Goal: Find contact information: Find contact information

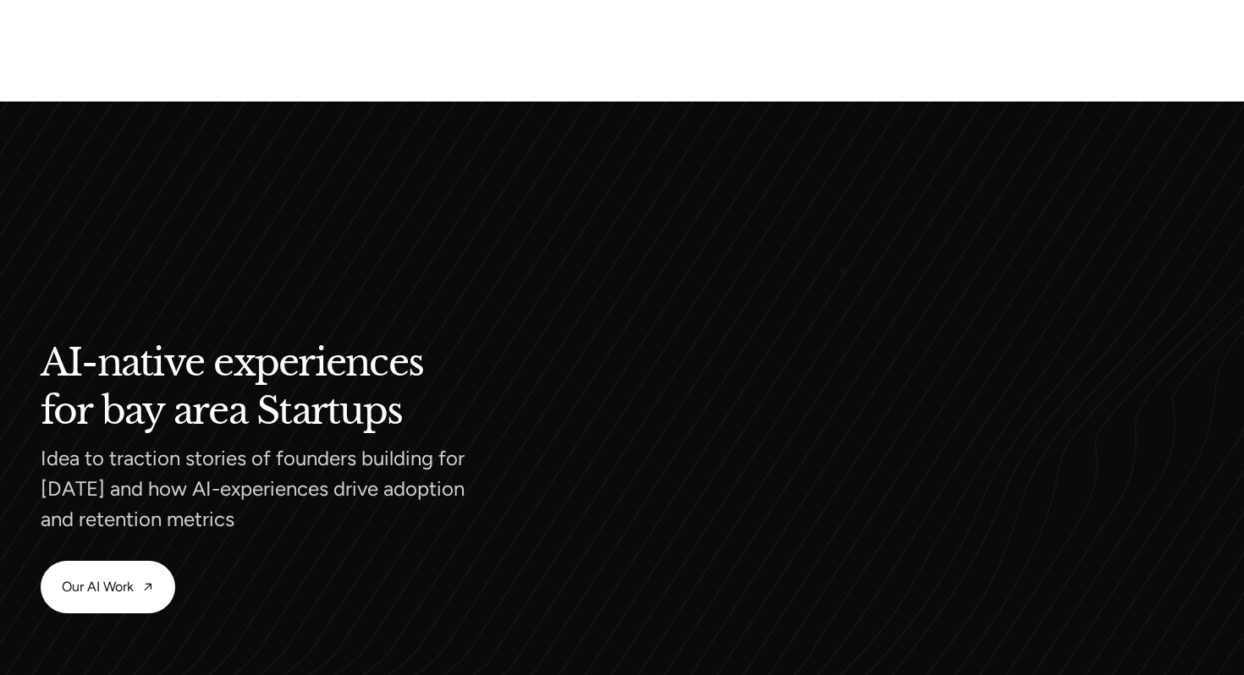
scroll to position [1517, 0]
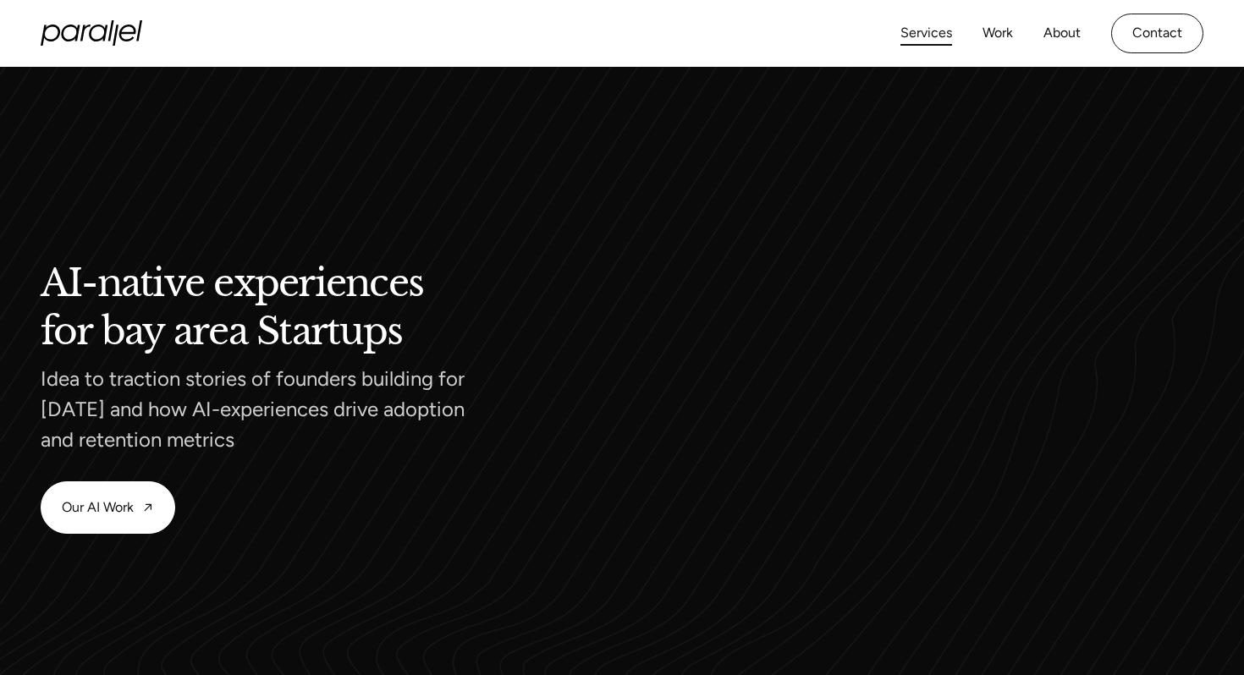
click at [926, 37] on link "Services" at bounding box center [926, 33] width 52 height 25
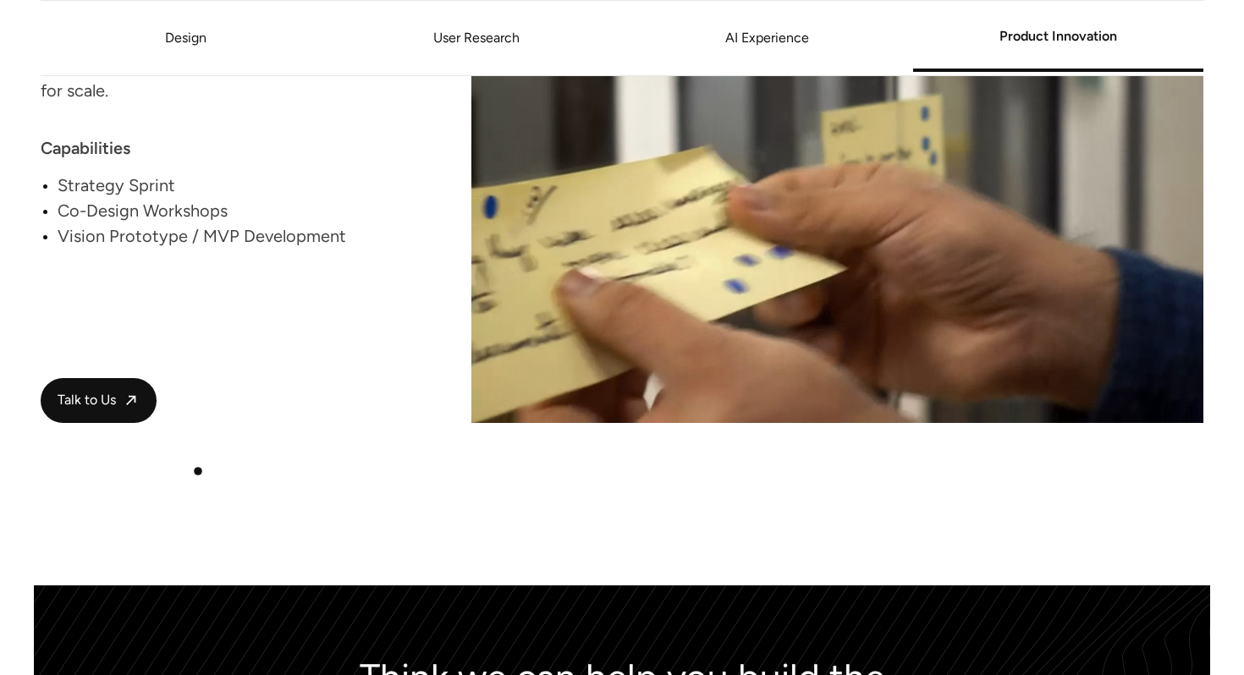
scroll to position [3663, 0]
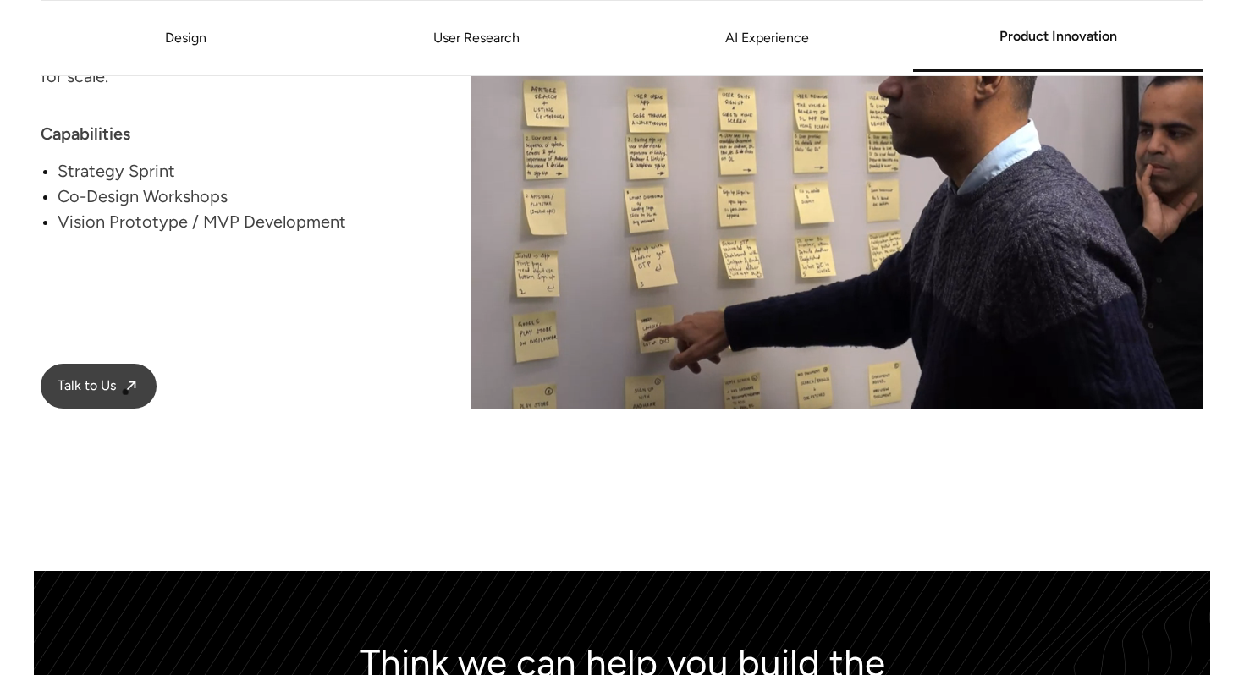
click at [118, 385] on link "Talk to Us" at bounding box center [99, 386] width 116 height 45
